Goal: Book appointment/travel/reservation

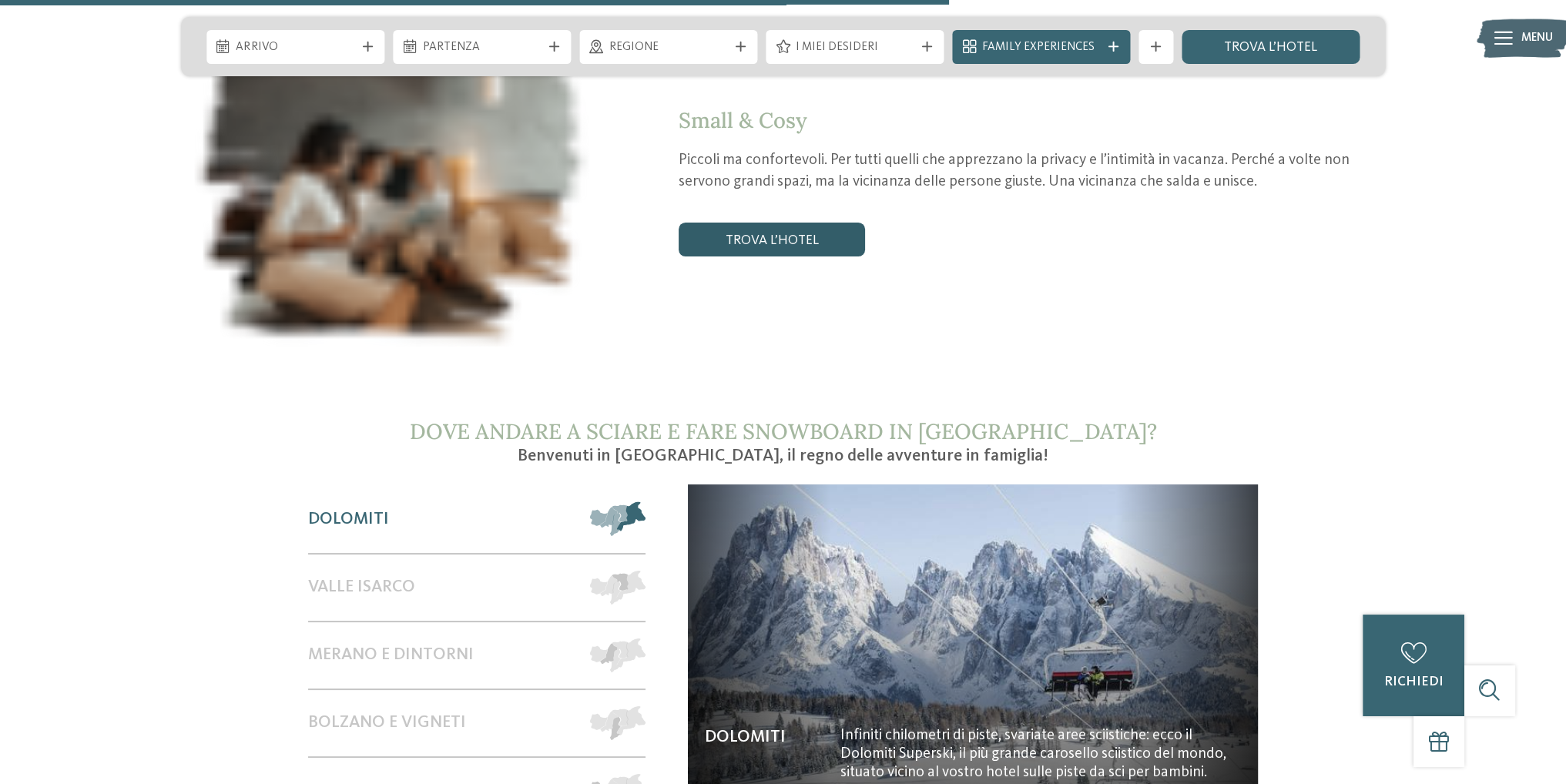
scroll to position [2771, 0]
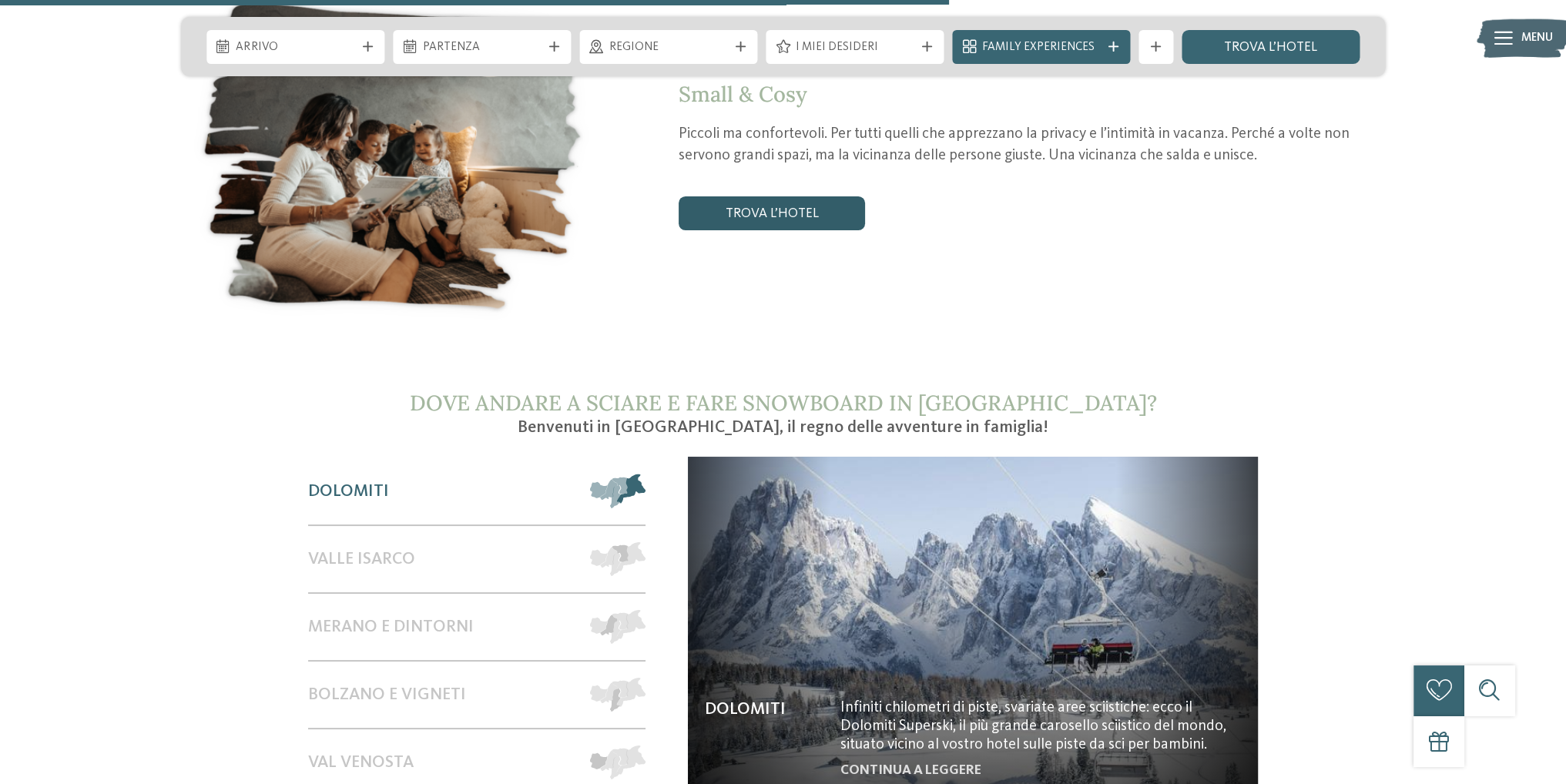
click at [776, 197] on link "trova l’hotel" at bounding box center [771, 214] width 186 height 34
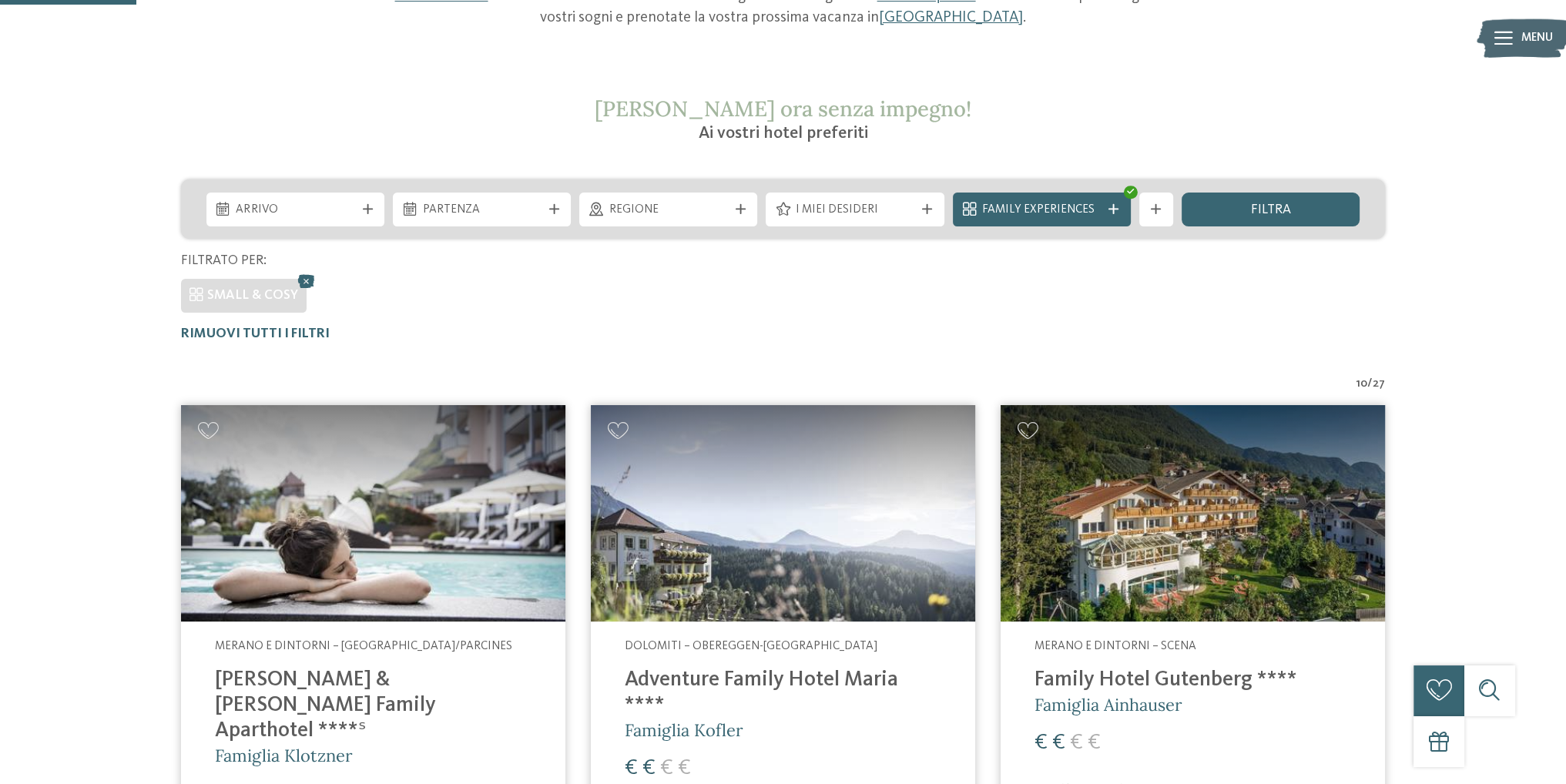
scroll to position [255, 0]
click at [364, 207] on icon at bounding box center [367, 210] width 10 height 10
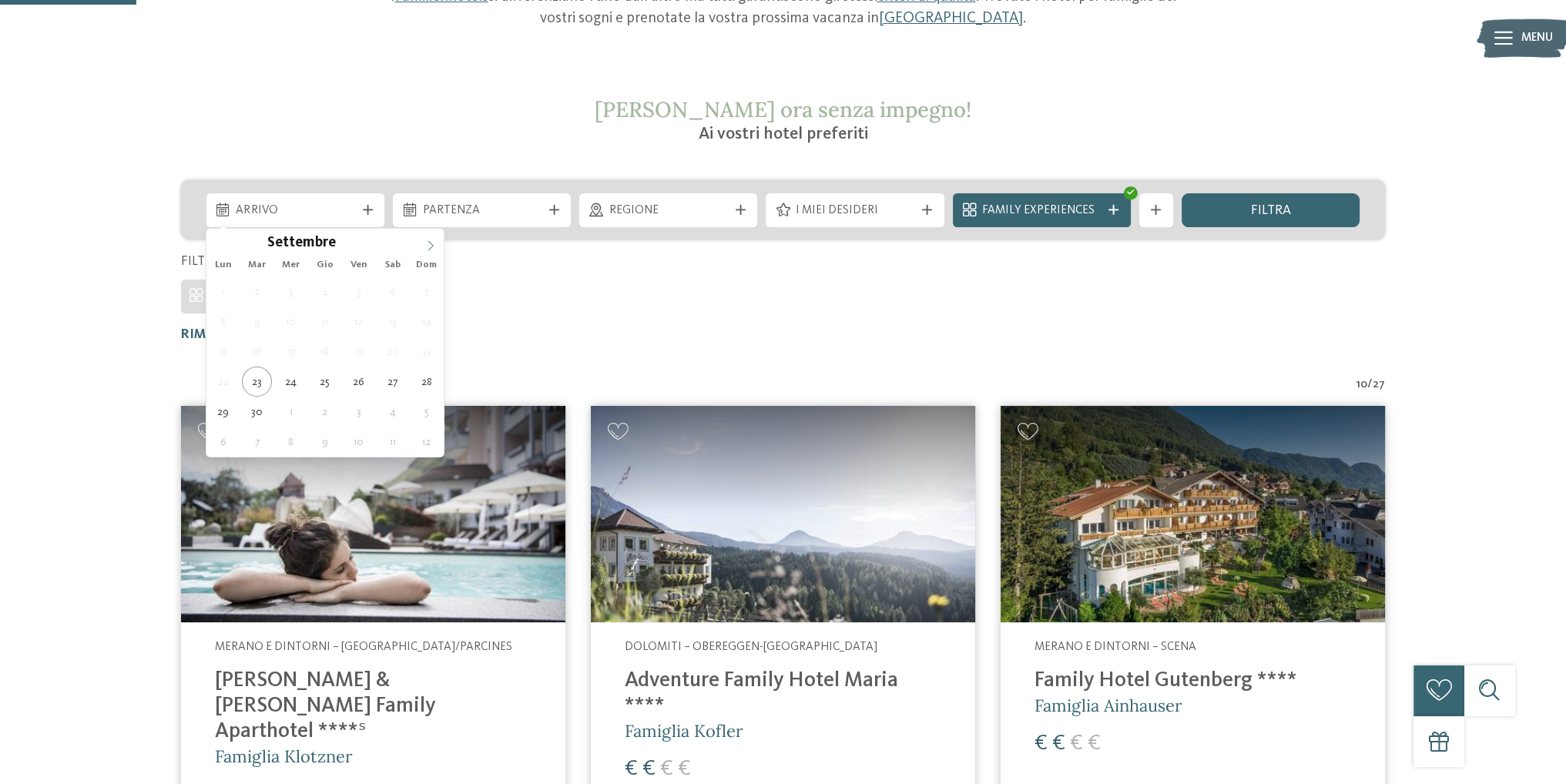
click at [433, 245] on icon at bounding box center [430, 245] width 11 height 11
type div "27.12.2025"
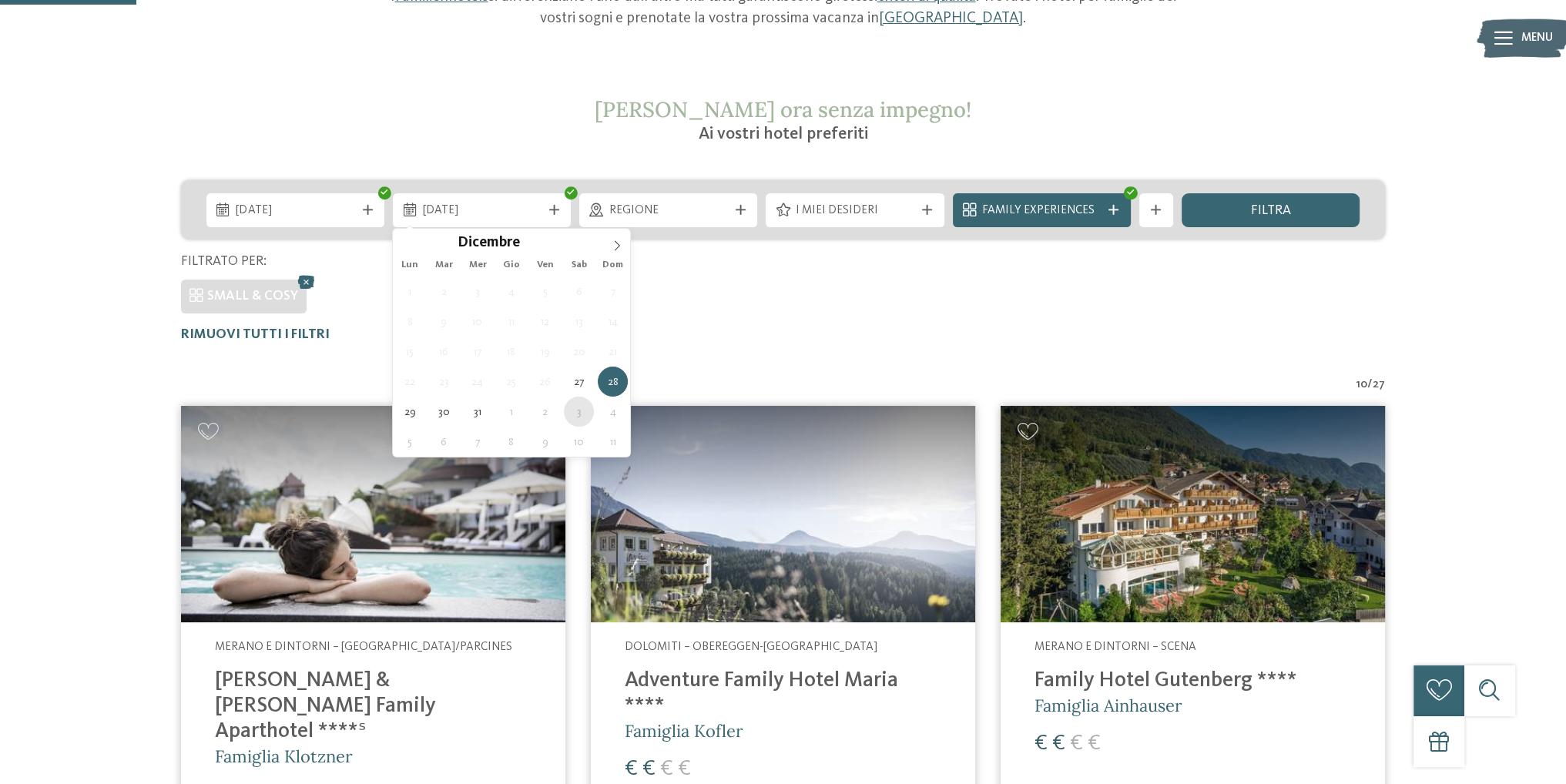
type div "03.01.2026"
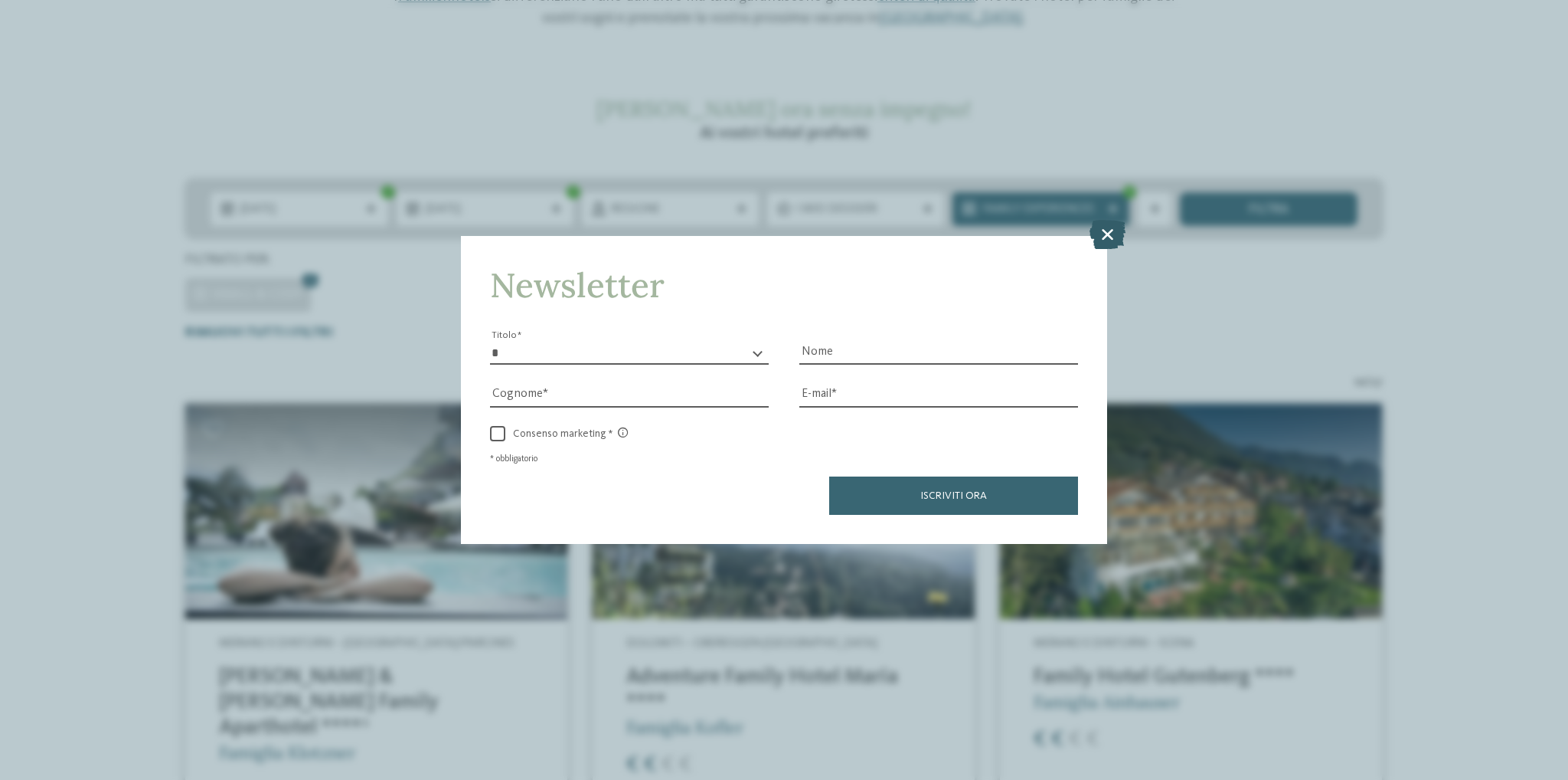
click at [1104, 234] on icon at bounding box center [1107, 235] width 36 height 29
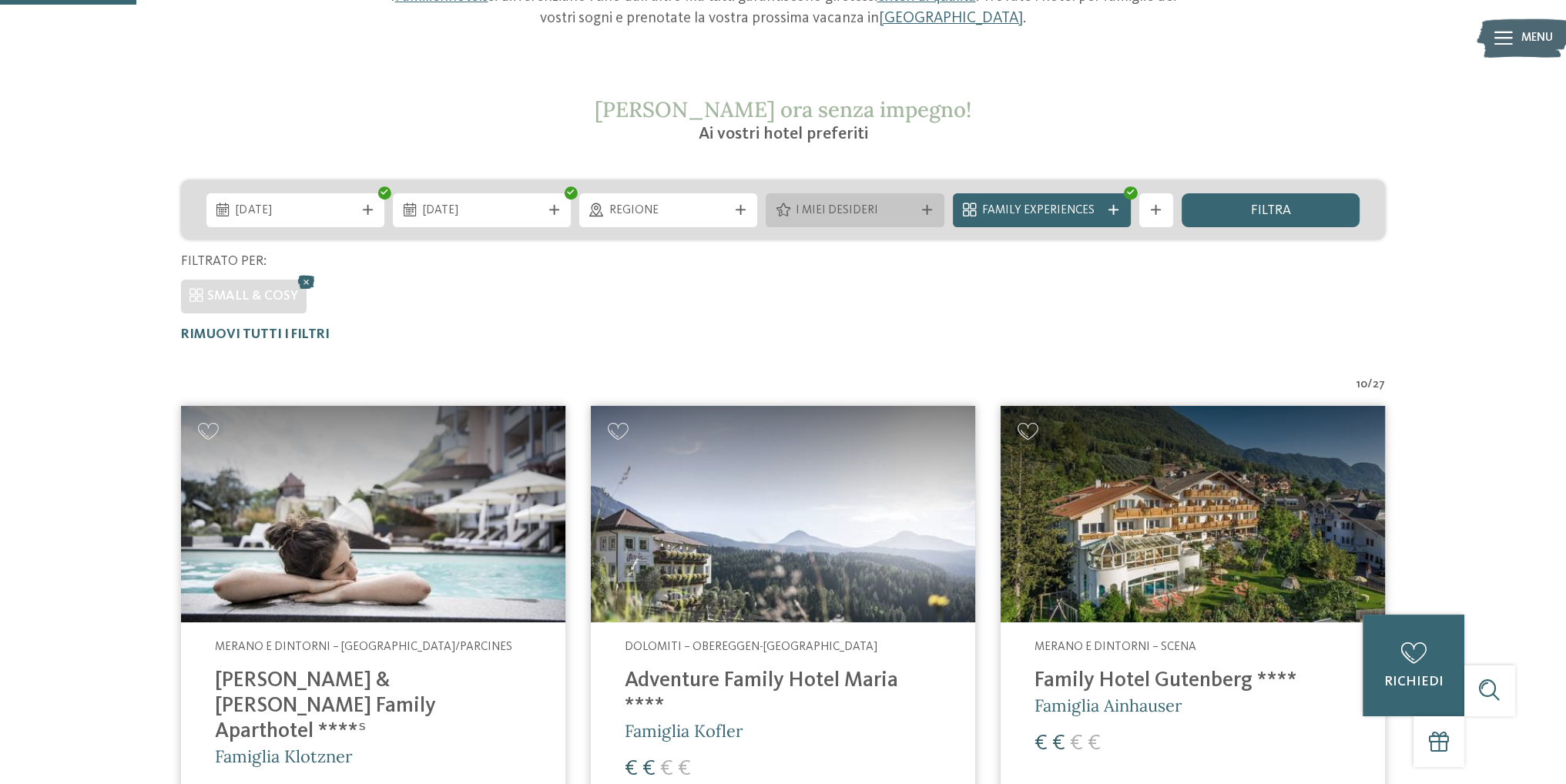
click at [845, 206] on span "I miei desideri" at bounding box center [854, 210] width 118 height 17
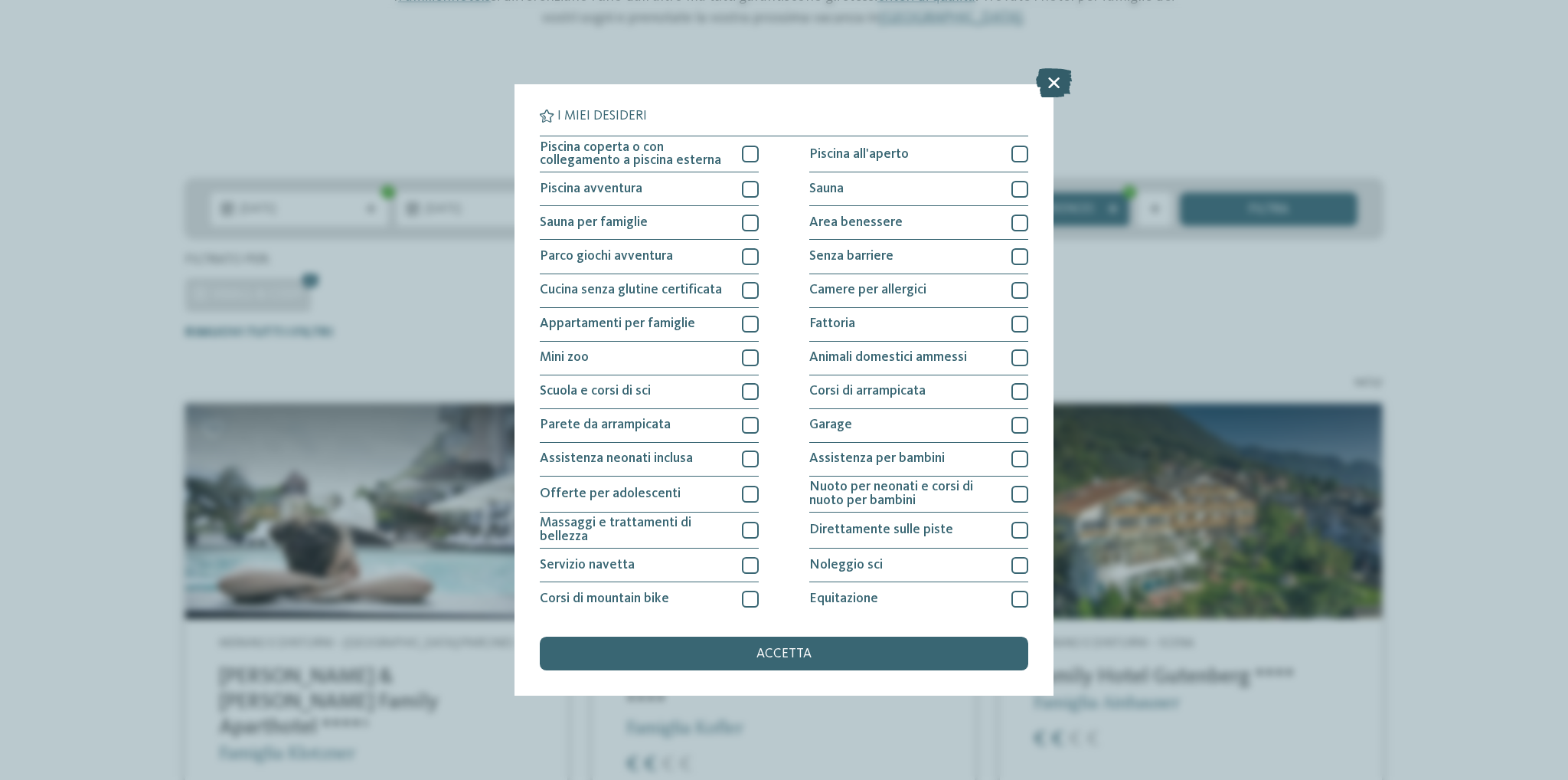
click at [1052, 85] on icon at bounding box center [1054, 83] width 36 height 29
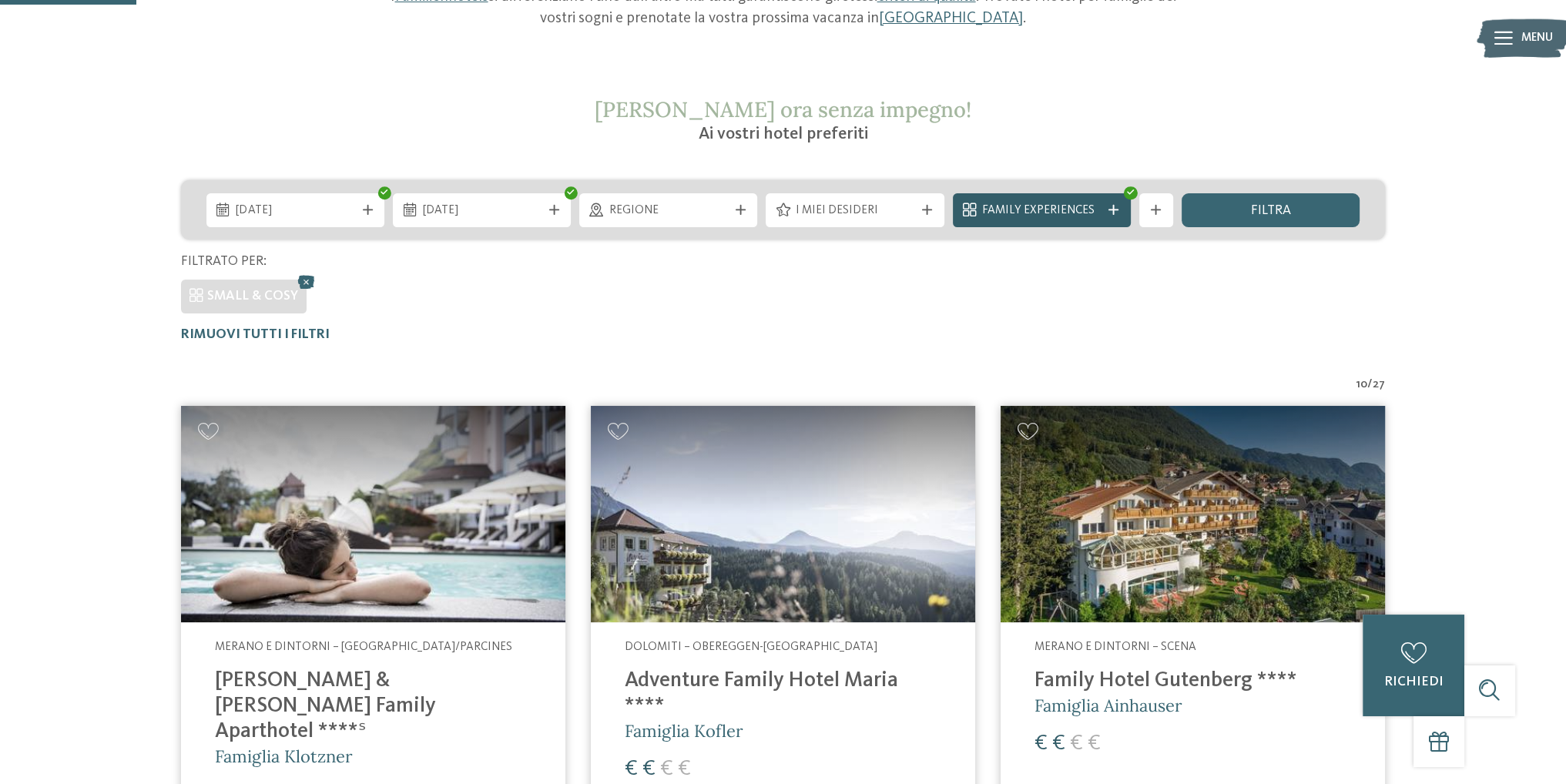
click at [1009, 210] on span "Family Experiences" at bounding box center [1040, 210] width 118 height 17
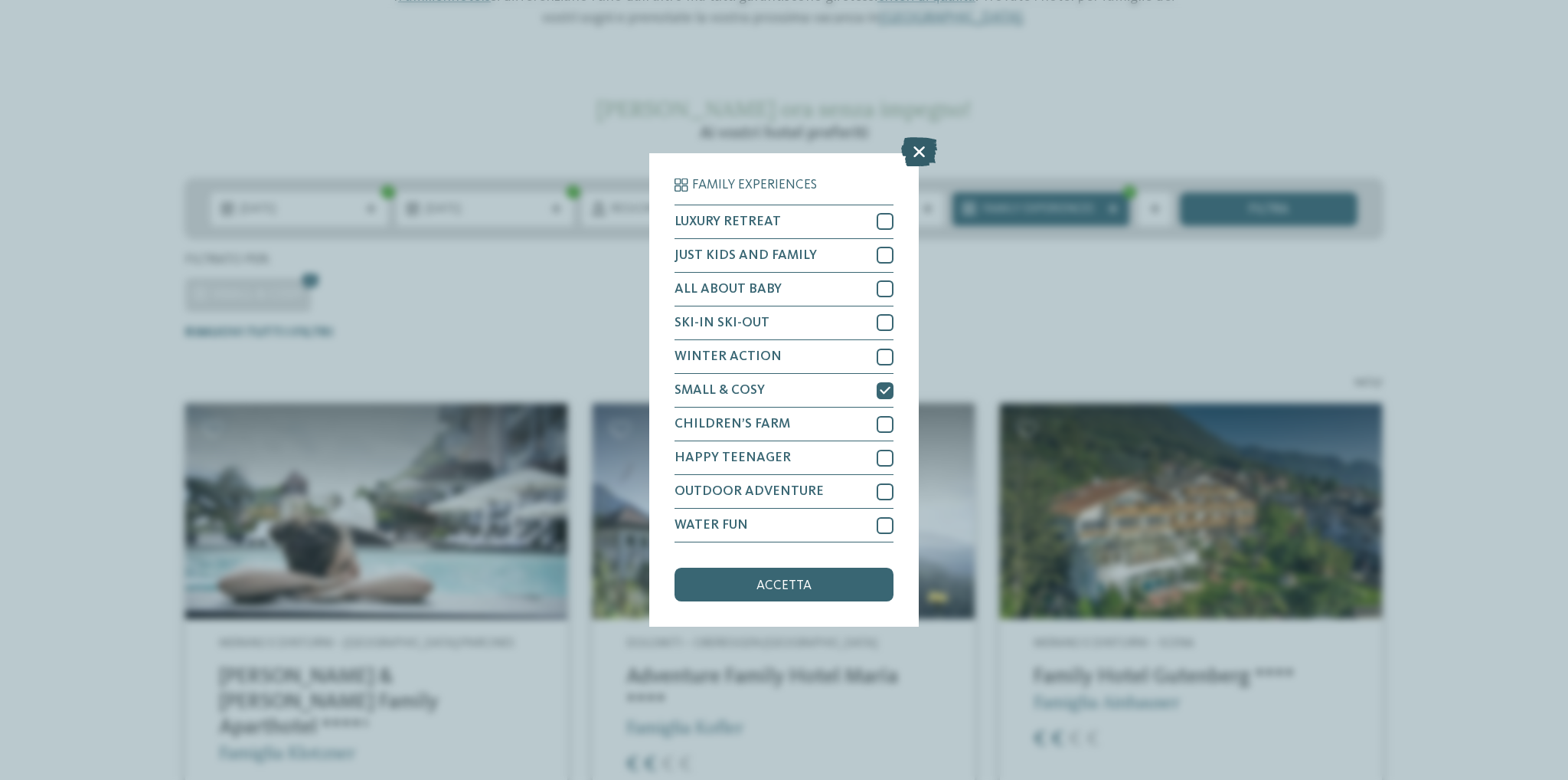
click at [918, 148] on icon at bounding box center [919, 152] width 36 height 29
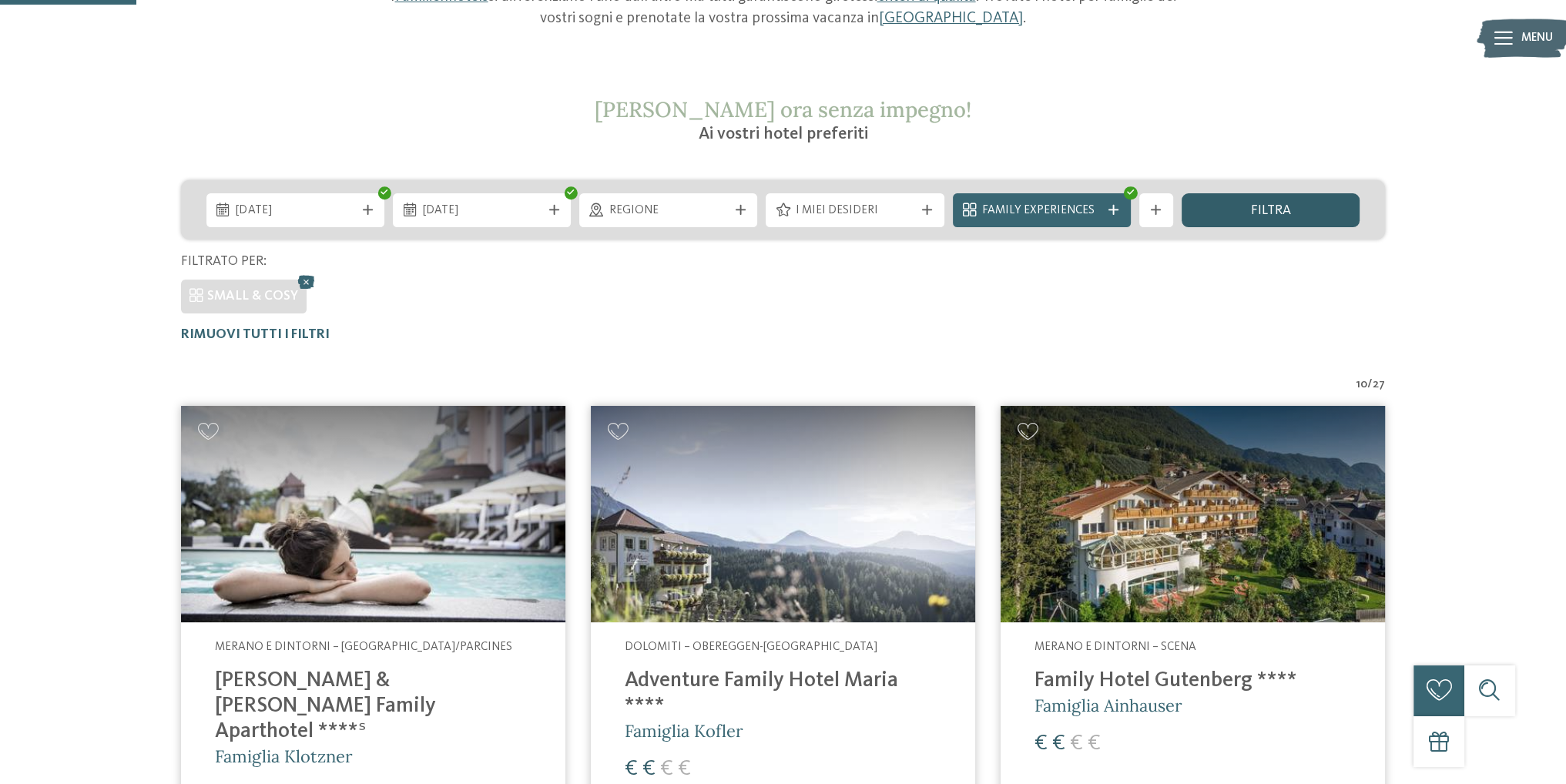
click at [1268, 211] on span "filtra" at bounding box center [1270, 210] width 40 height 14
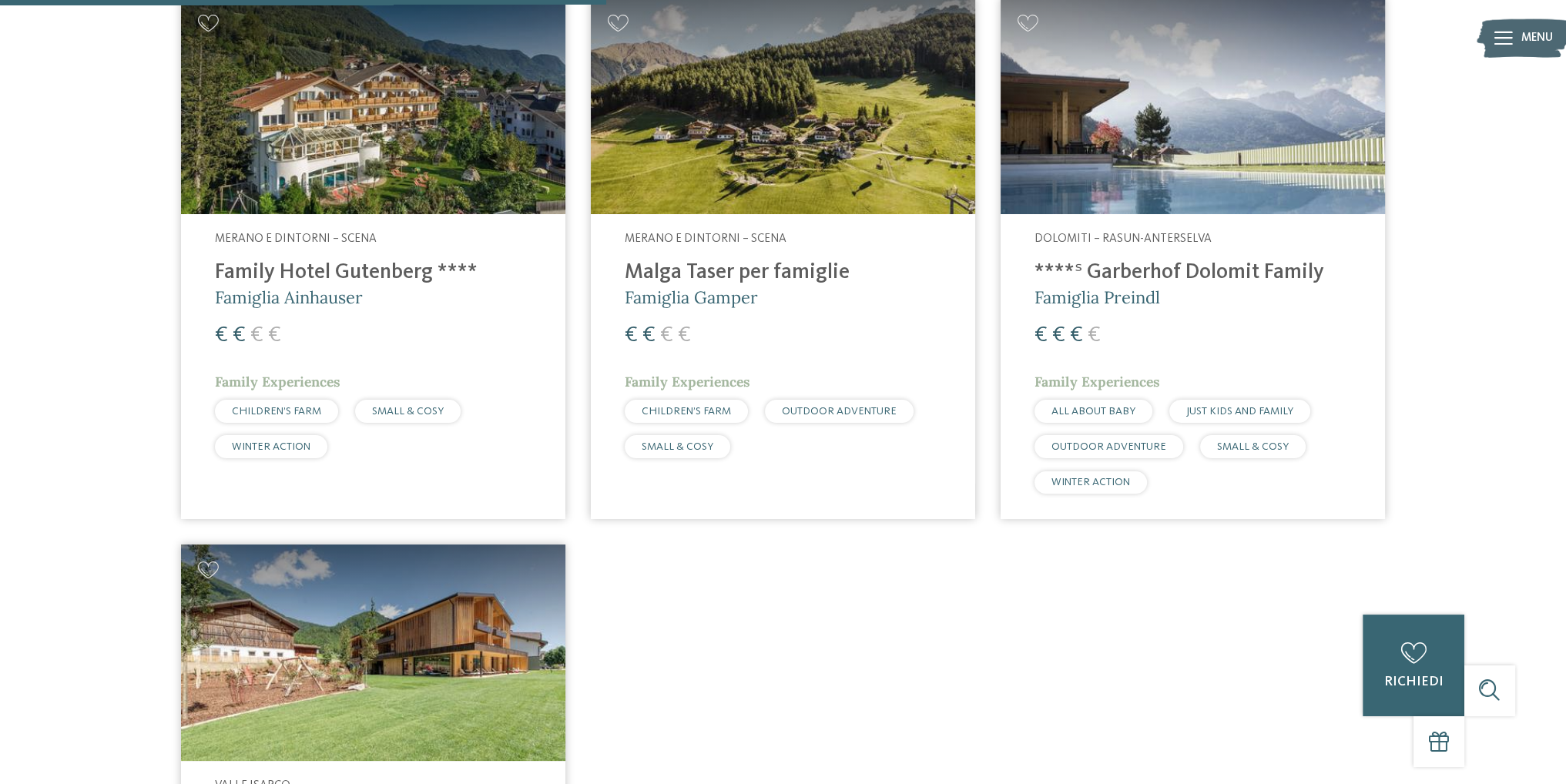
scroll to position [640, 0]
